Goal: Transaction & Acquisition: Purchase product/service

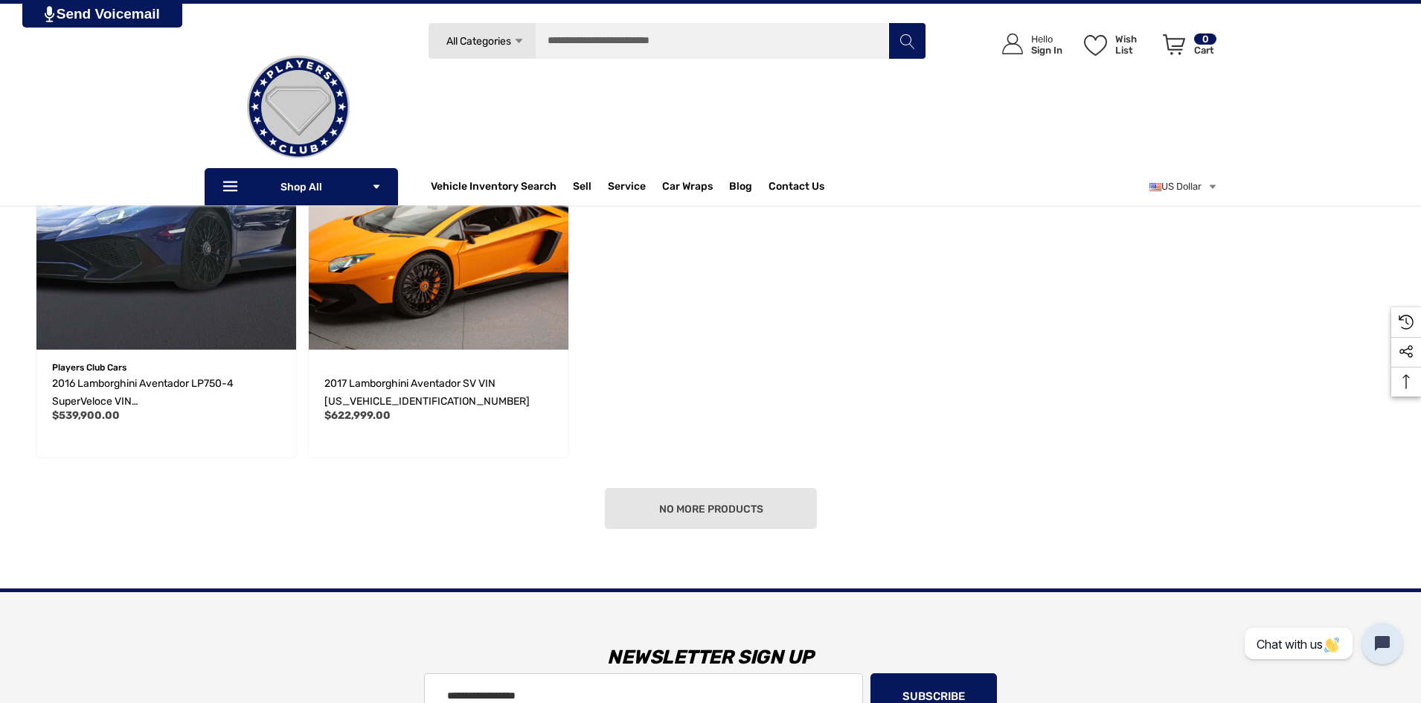
scroll to position [362, 0]
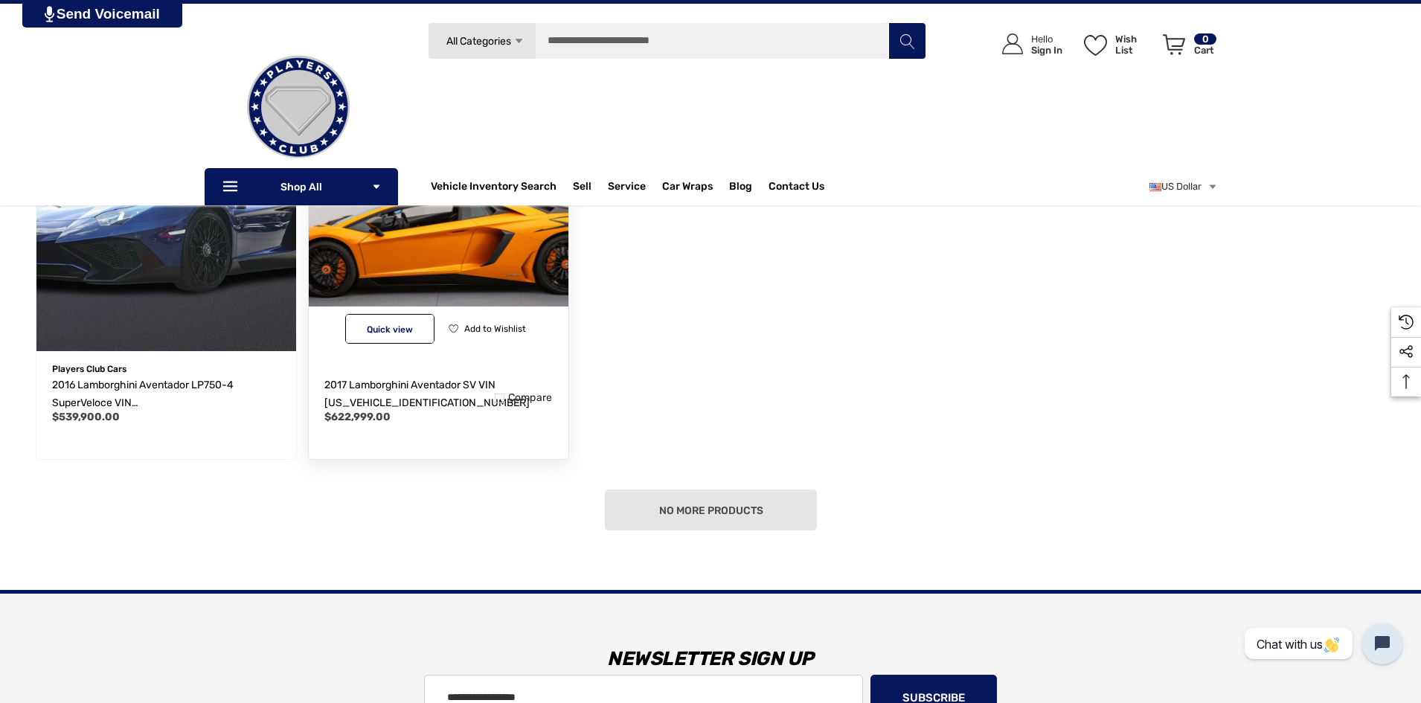
click at [362, 273] on img "2017 Lamborghini Aventador SV VIN ZHWUC3ZD3HLA05312,$622,999.00\a" at bounding box center [438, 221] width 286 height 286
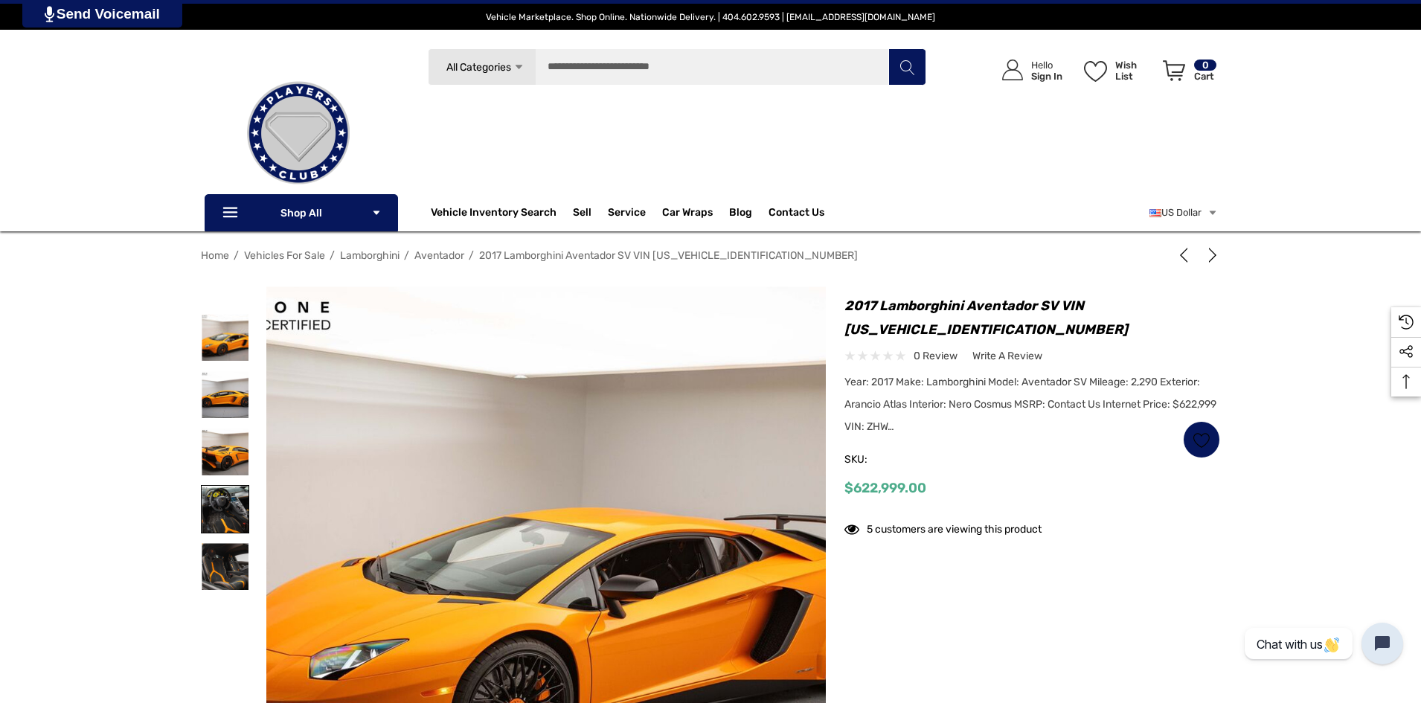
click at [229, 505] on img at bounding box center [225, 509] width 47 height 47
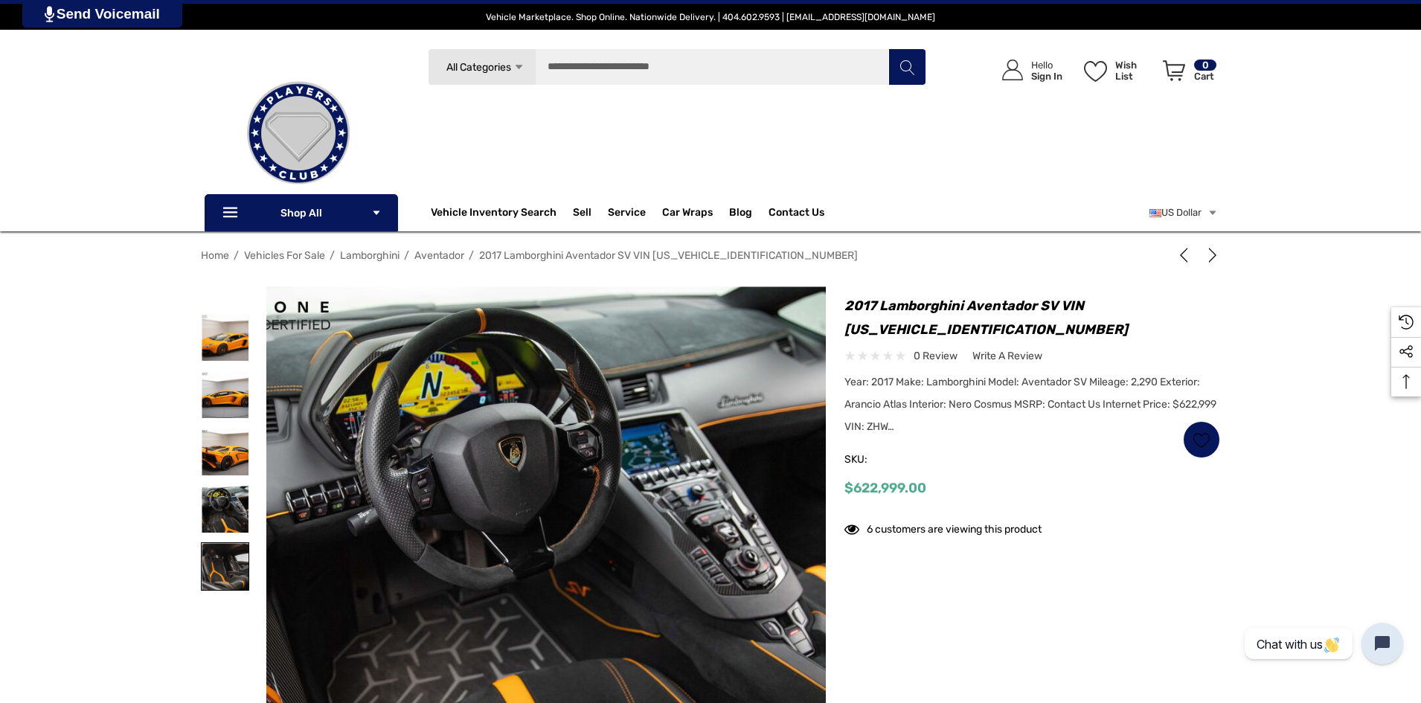
click at [227, 557] on img at bounding box center [225, 566] width 47 height 47
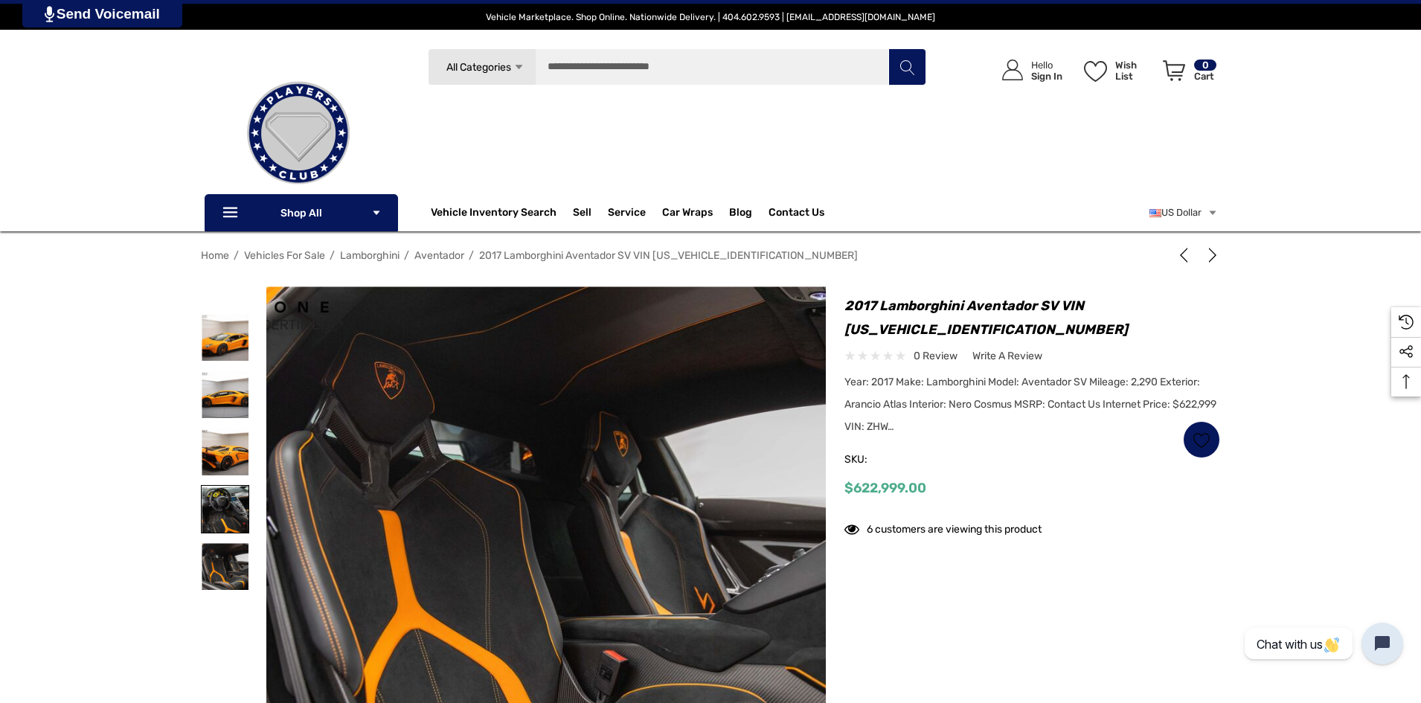
click at [222, 513] on img at bounding box center [225, 509] width 47 height 47
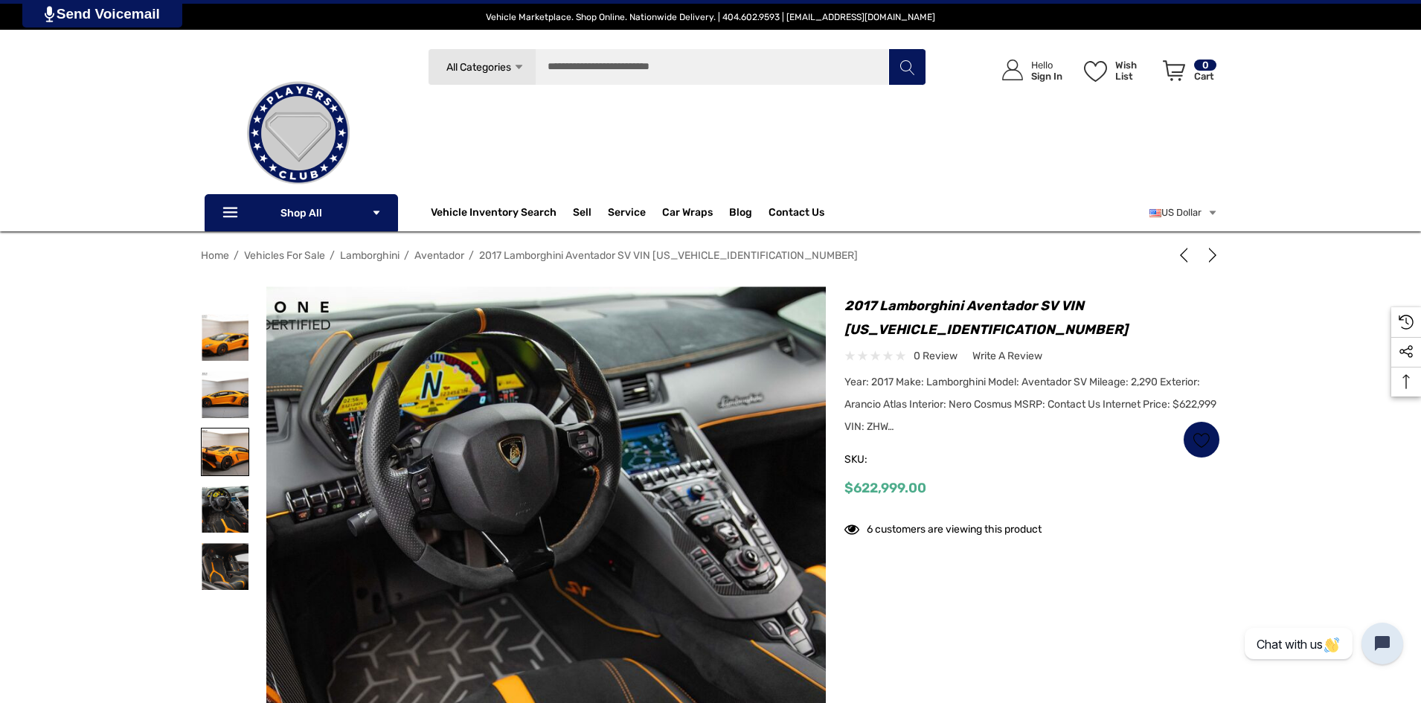
click at [215, 452] on img at bounding box center [225, 452] width 47 height 47
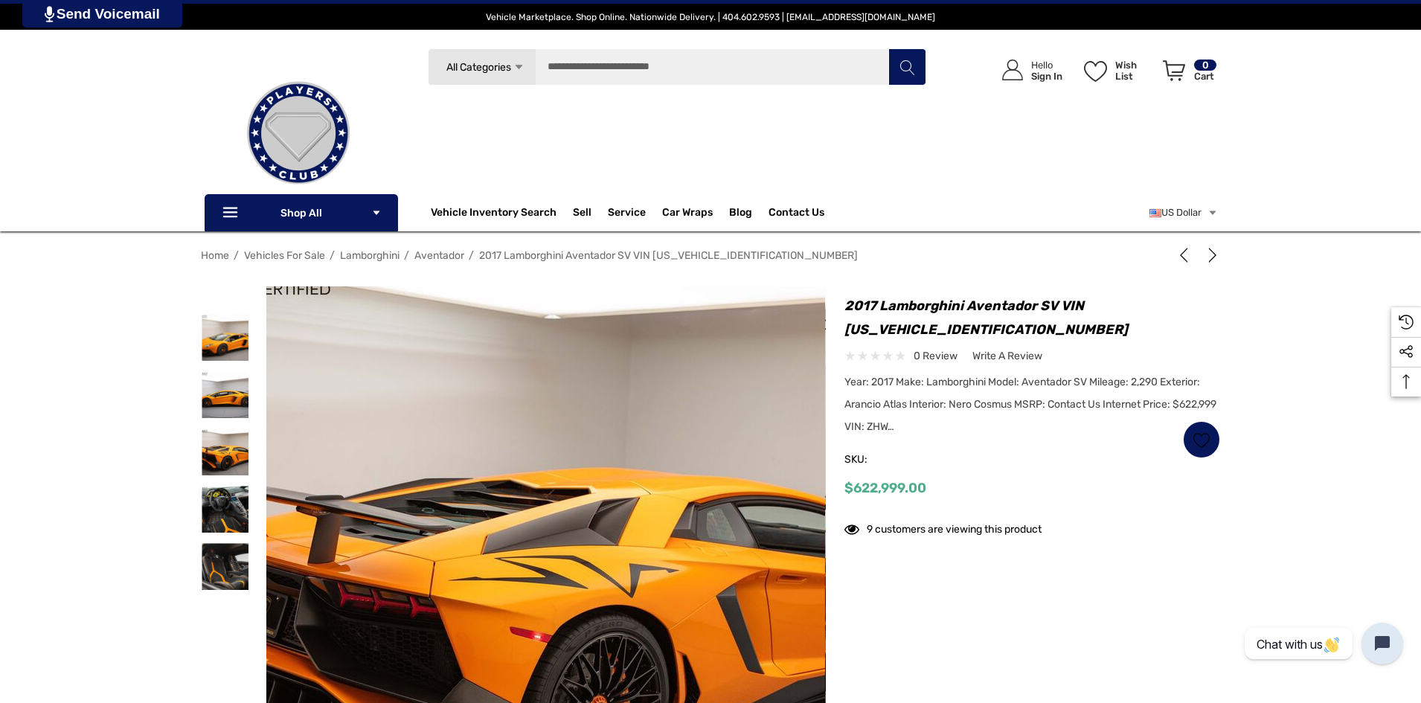
drag, startPoint x: 505, startPoint y: 595, endPoint x: 498, endPoint y: 571, distance: 24.9
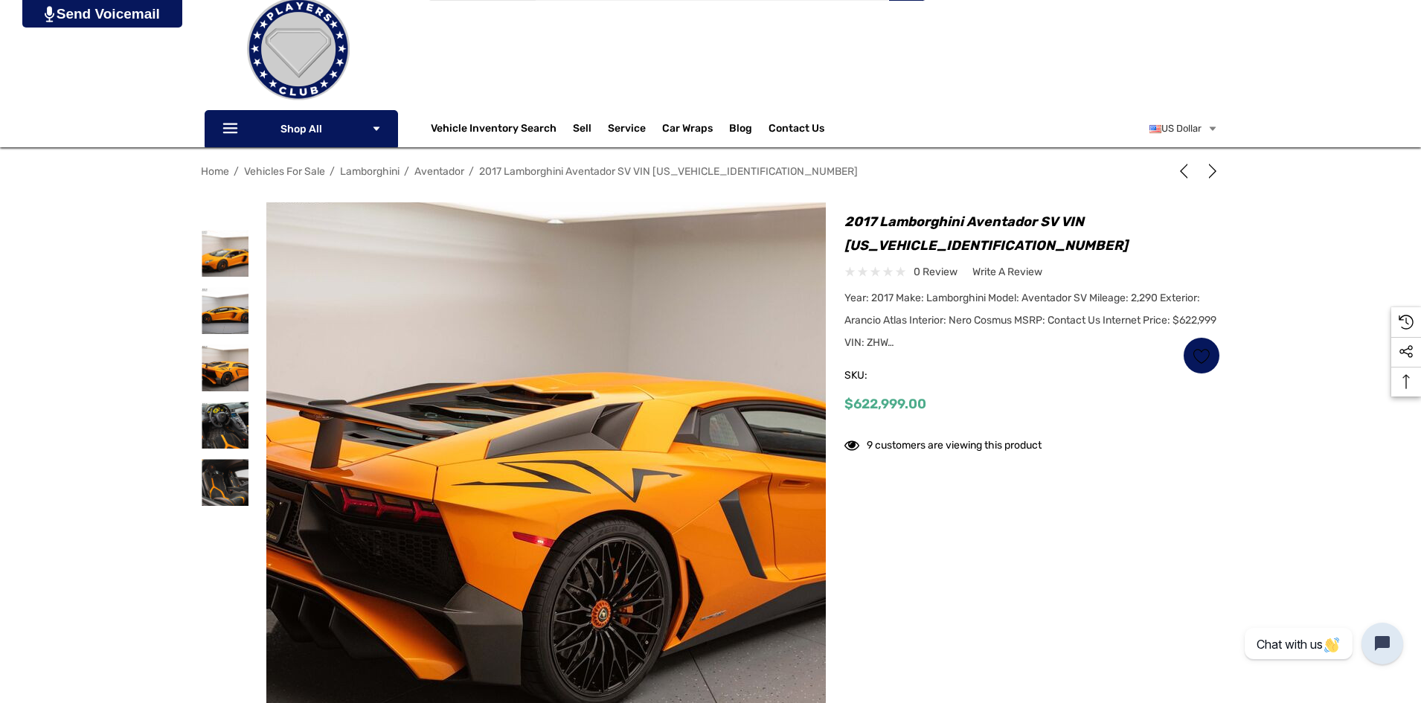
drag, startPoint x: 491, startPoint y: 609, endPoint x: 500, endPoint y: 603, distance: 11.2
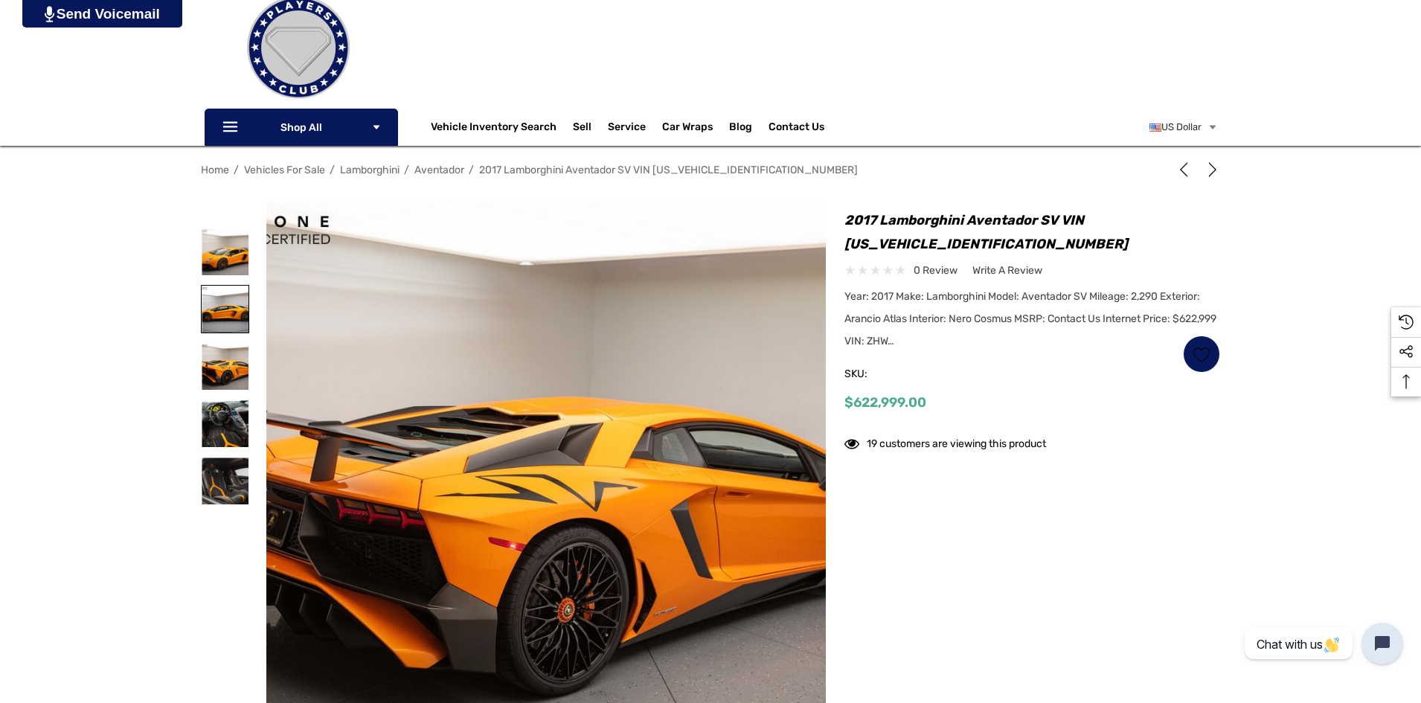
click at [214, 294] on img at bounding box center [225, 309] width 47 height 47
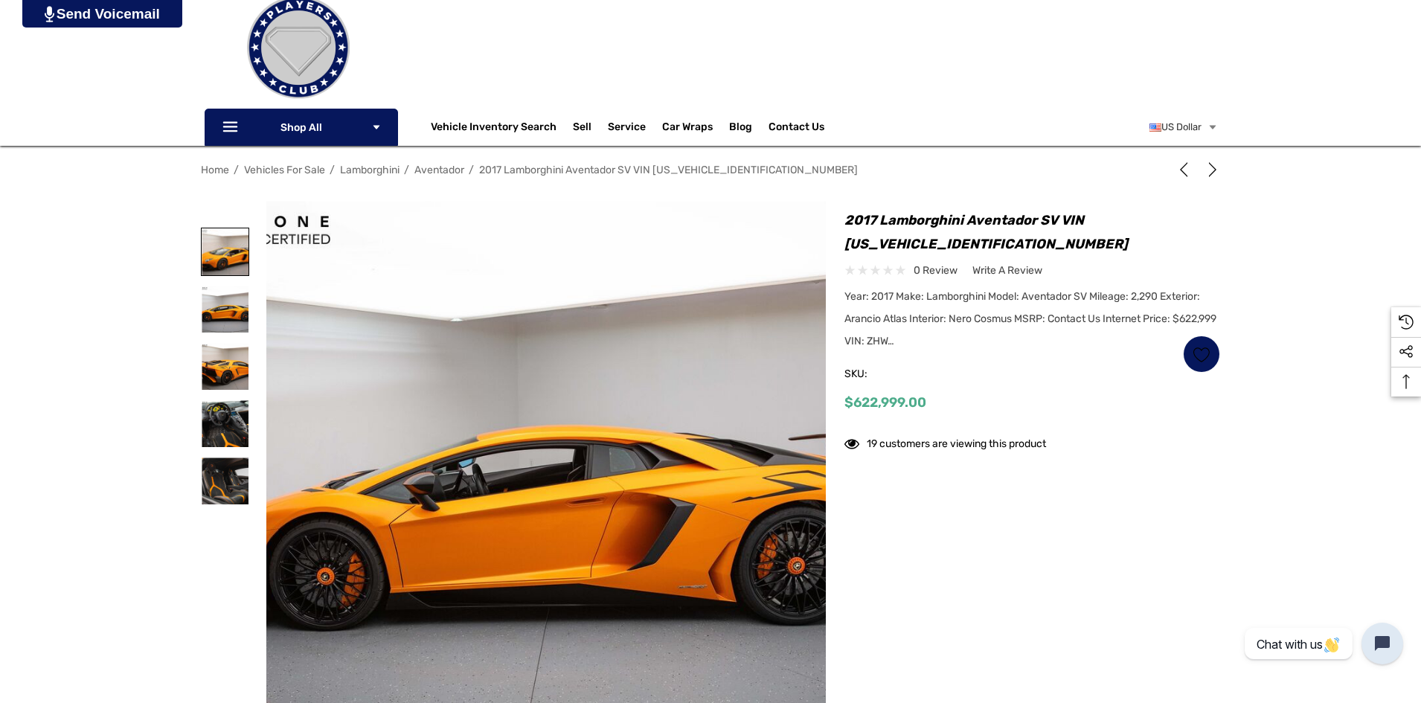
click at [218, 254] on img at bounding box center [225, 251] width 47 height 47
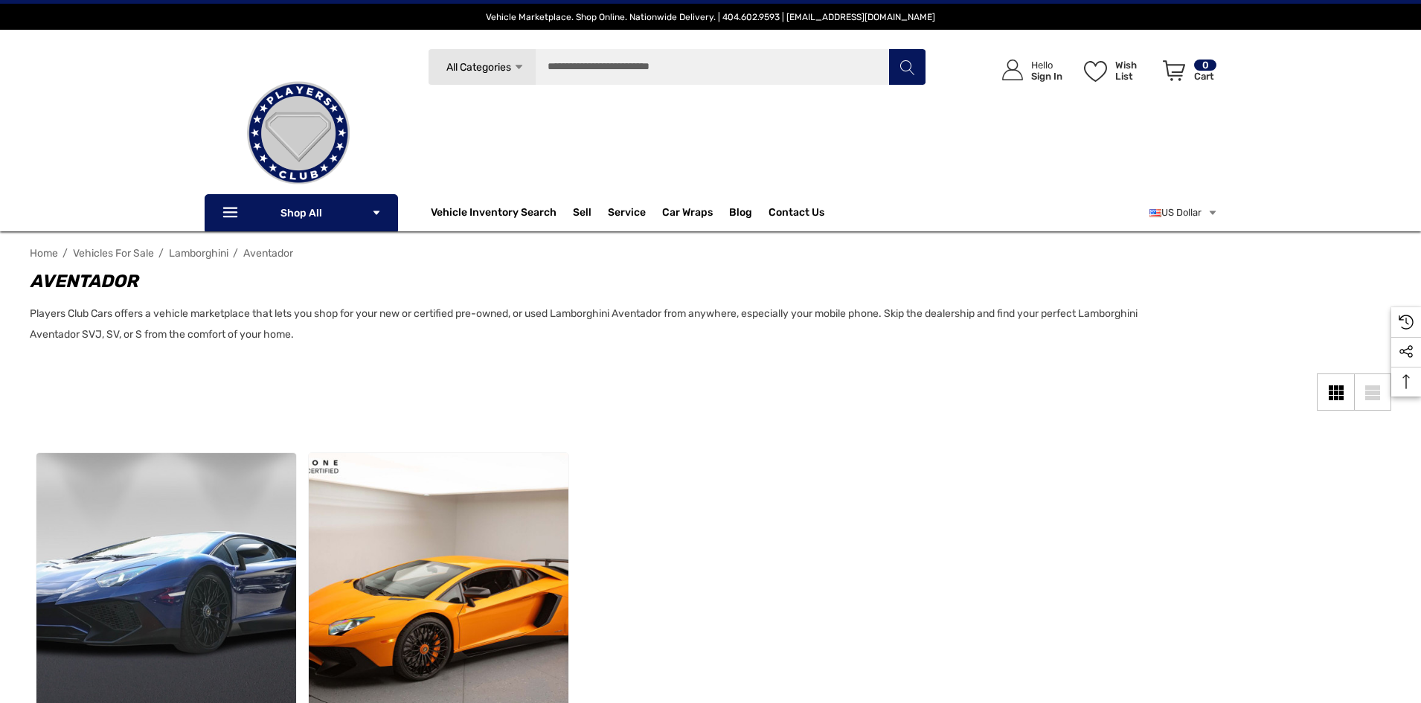
scroll to position [362, 0]
